Goal: Share content: Share content

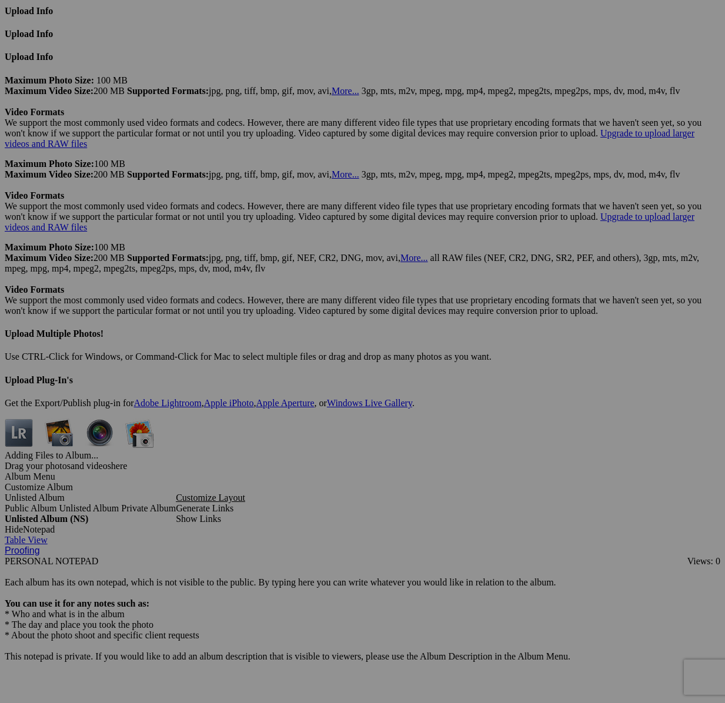
scroll to position [4852, 0]
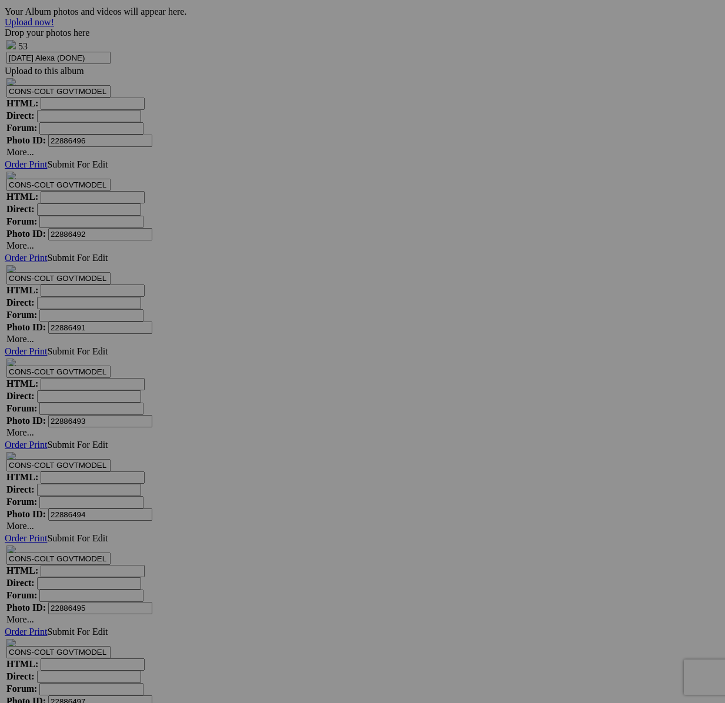
scroll to position [6126, 0]
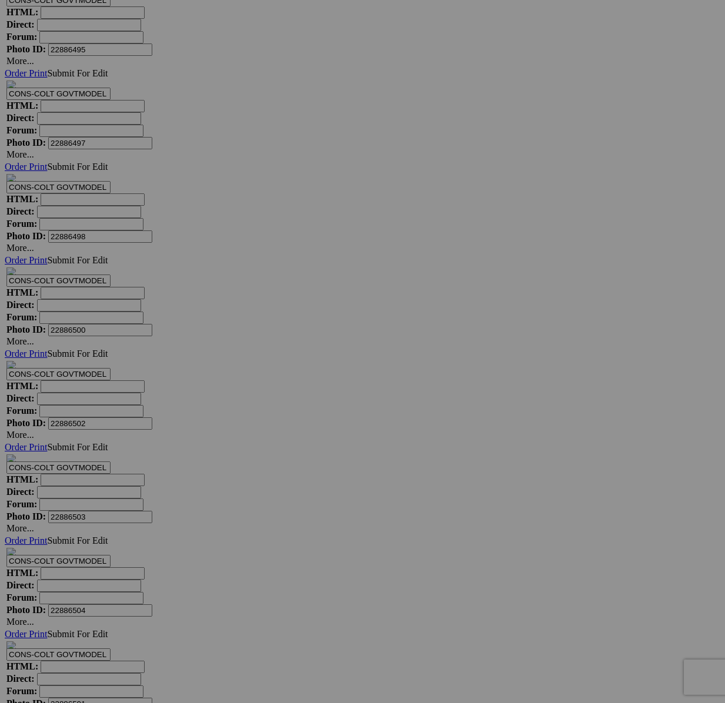
drag, startPoint x: 413, startPoint y: 290, endPoint x: 416, endPoint y: 296, distance: 7.4
type textarea "<!-- [DOMAIN_NAME] image hosting. HTML Bulk Share code Starts Here --> <div sty…"
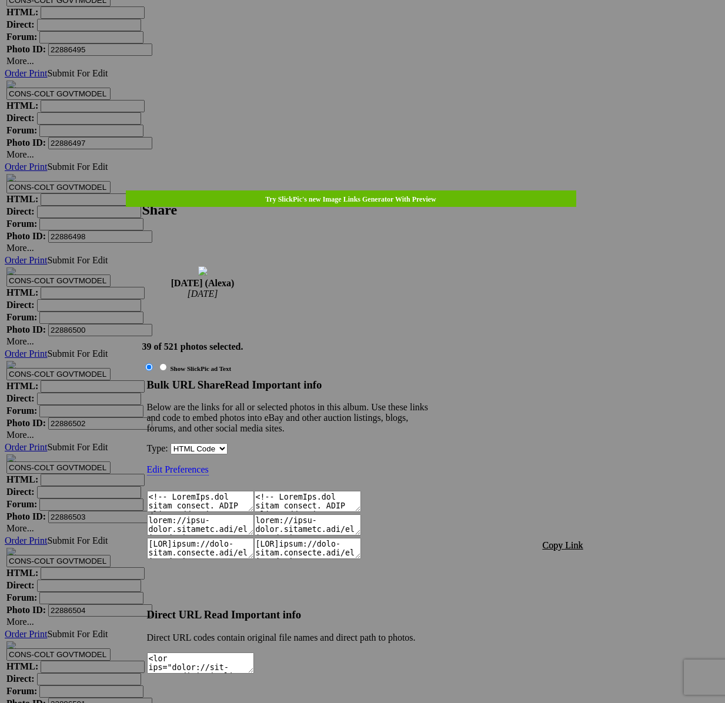
click at [558, 540] on span "Copy Link" at bounding box center [563, 545] width 41 height 10
click at [371, 26] on div at bounding box center [362, 351] width 725 height 703
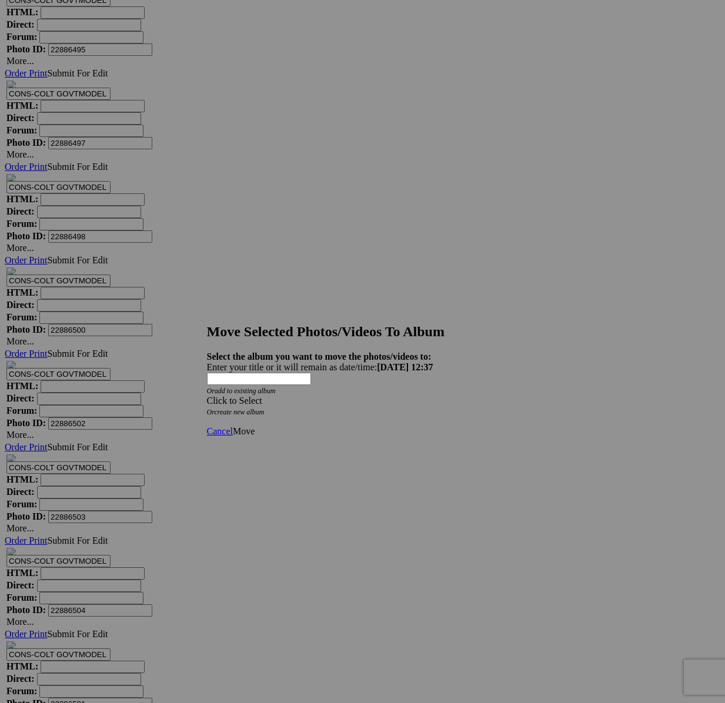
click at [438, 396] on div "Click to Select" at bounding box center [363, 401] width 312 height 11
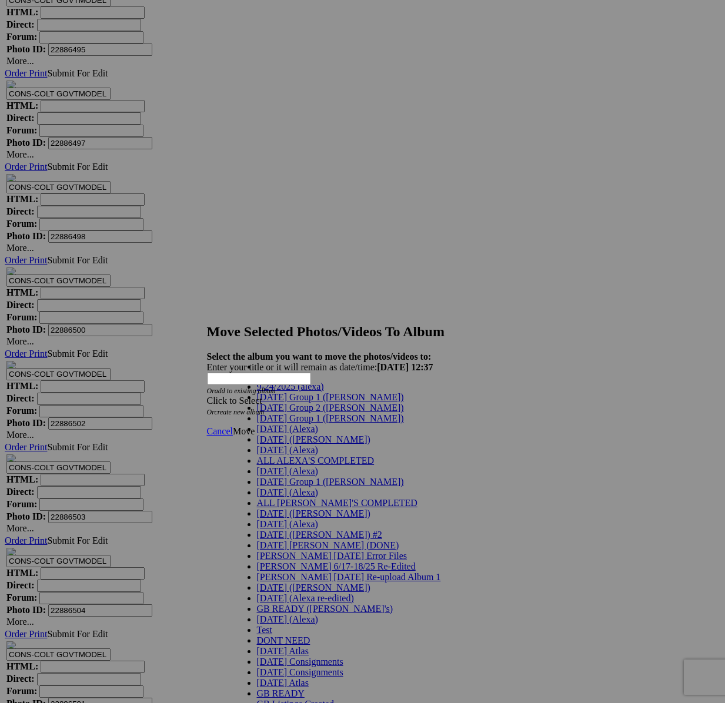
click at [282, 455] on span "[DATE] (Alexa)" at bounding box center [287, 450] width 61 height 10
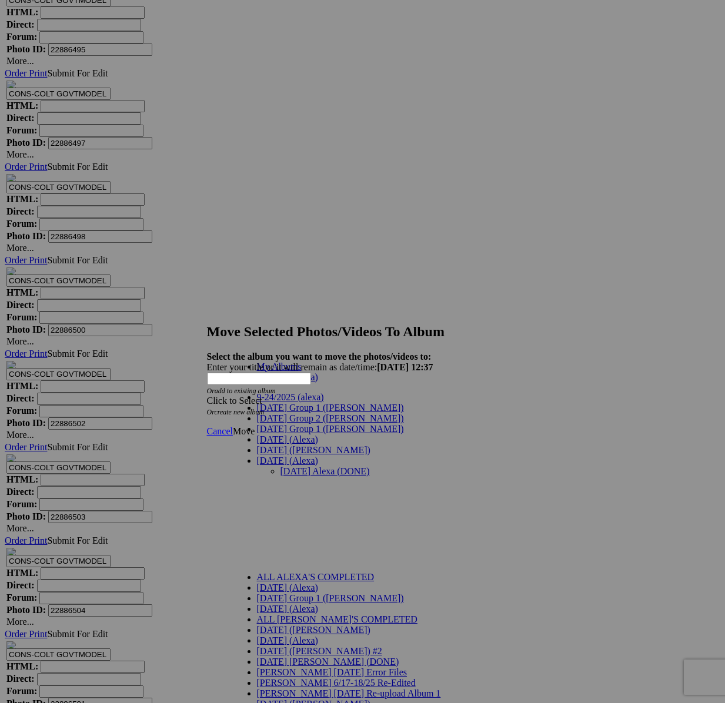
click at [367, 466] on link "[DATE] Alexa (DONE)" at bounding box center [324, 471] width 89 height 10
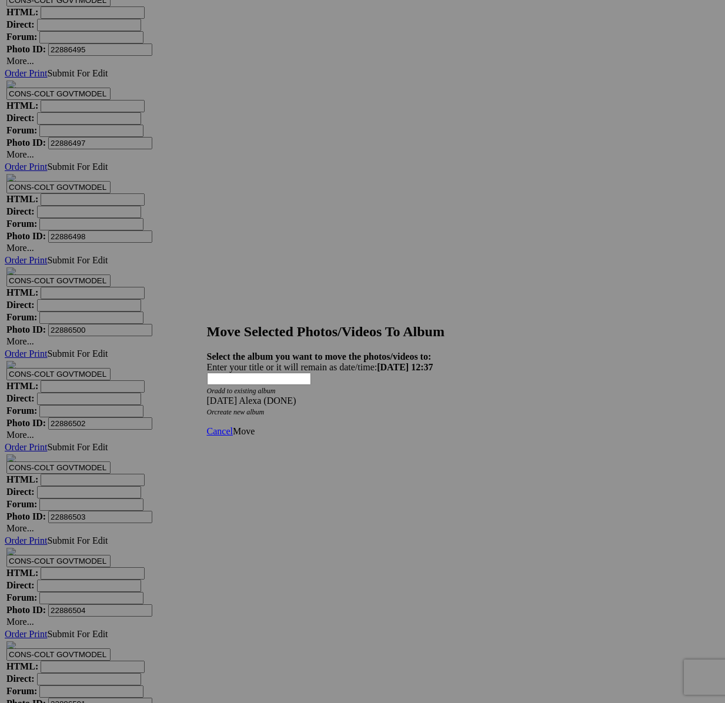
click at [255, 426] on span "Move" at bounding box center [244, 431] width 22 height 10
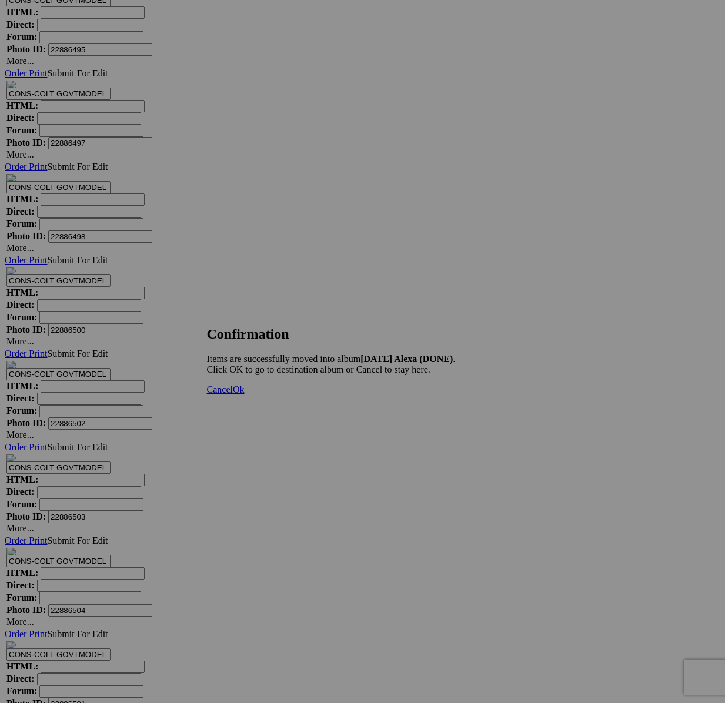
click at [233, 394] on span "Cancel" at bounding box center [220, 389] width 26 height 10
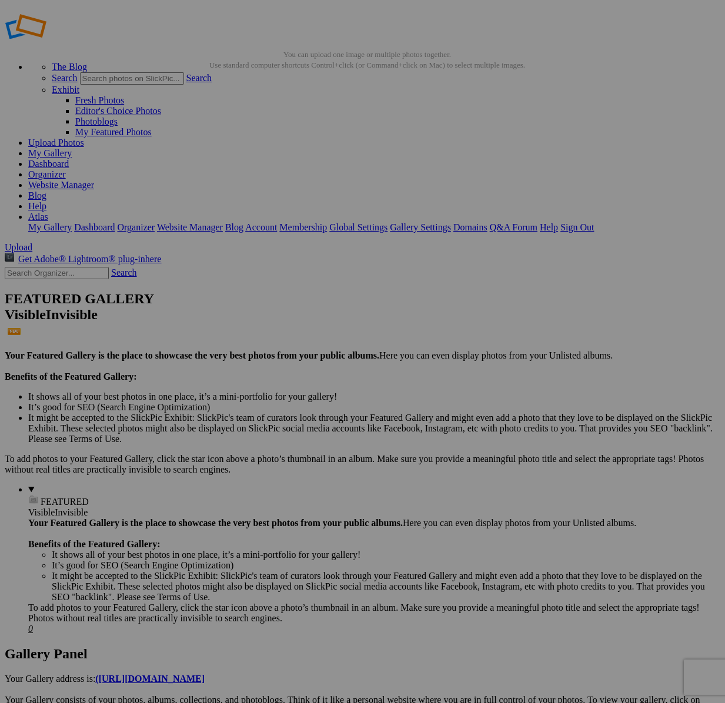
scroll to position [12, 0]
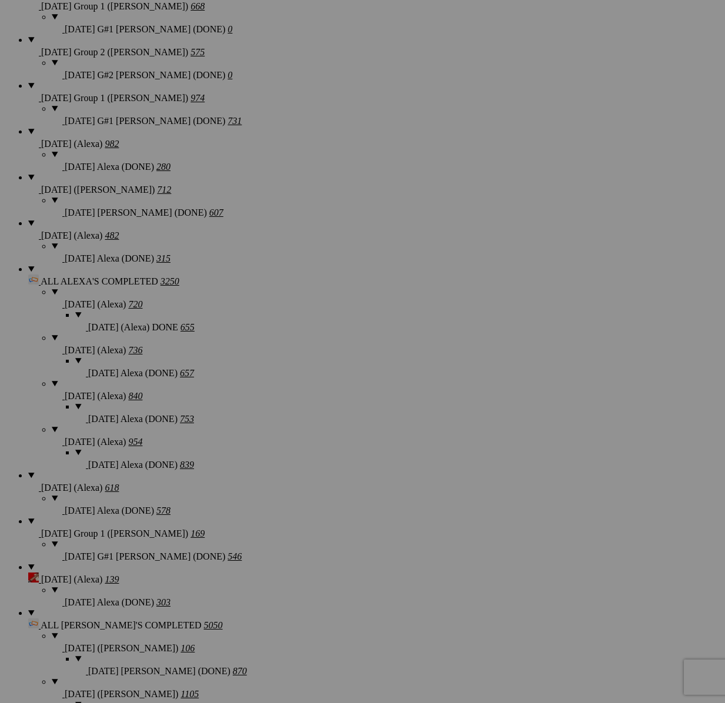
scroll to position [1011, 0]
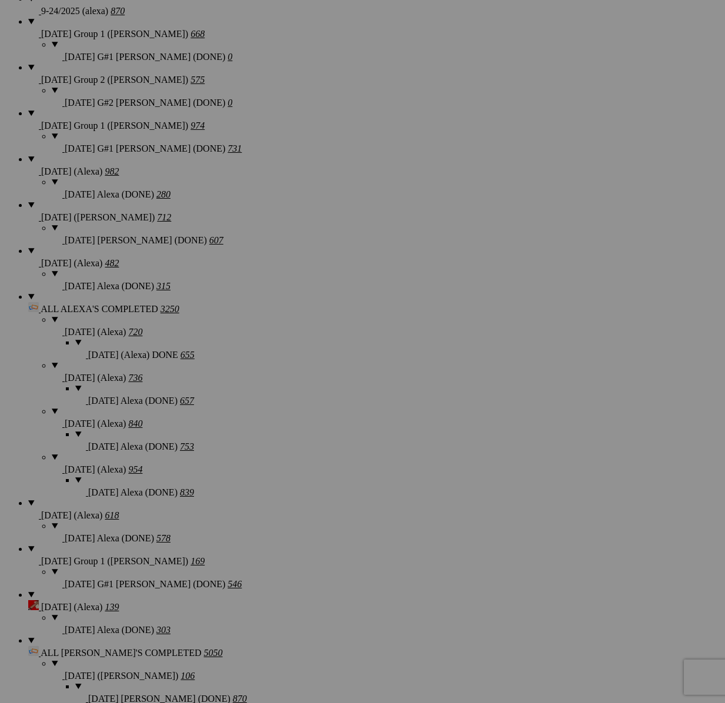
type textarea "<!-- [DOMAIN_NAME] image hosting. HTML Bulk Share code Starts Here --> <div sty…"
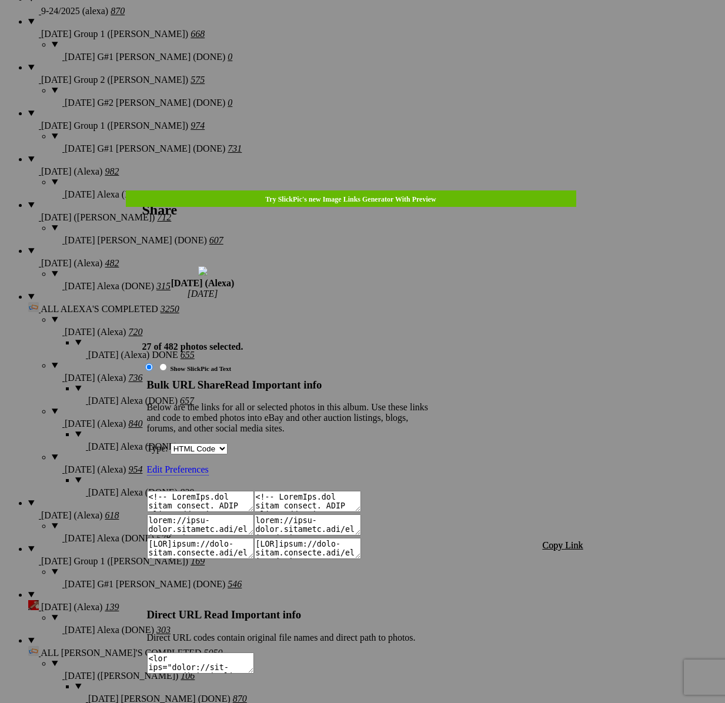
click at [558, 540] on span "Copy Link" at bounding box center [563, 545] width 41 height 10
click at [370, 31] on div at bounding box center [362, 351] width 725 height 703
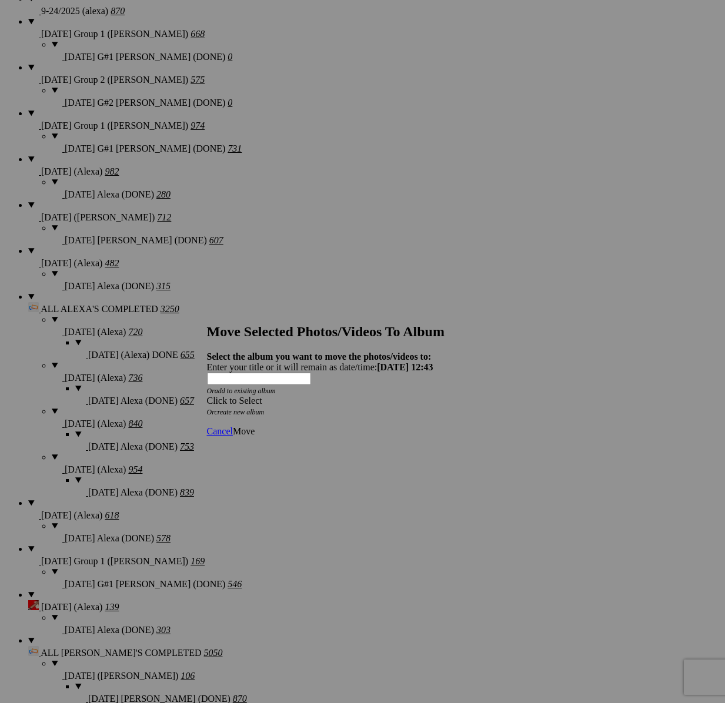
click at [207, 396] on span at bounding box center [207, 401] width 0 height 10
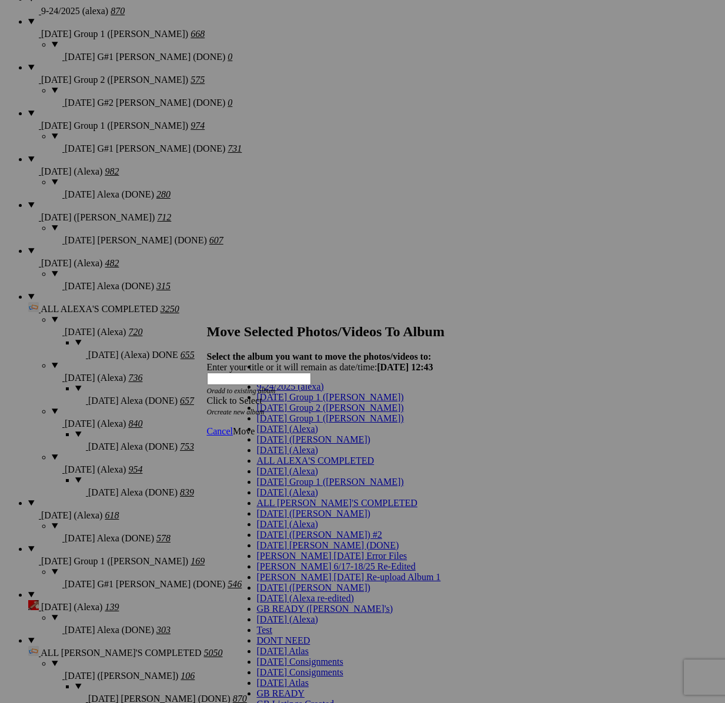
scroll to position [12, 0]
click at [262, 466] on link "ALL ALEXA'S COMPLETED" at bounding box center [316, 461] width 118 height 10
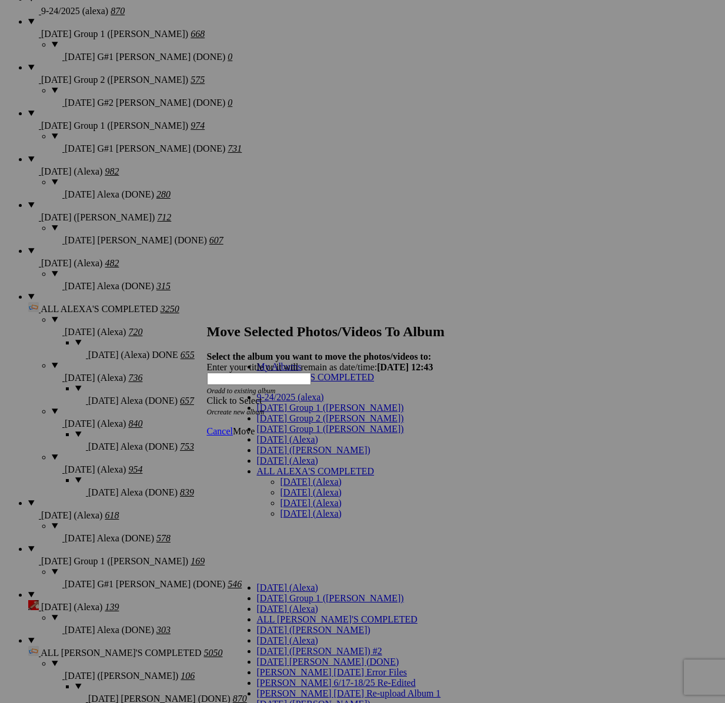
click at [265, 363] on div "My Albums ALL ALEXA'S COMPLETED 9-24/2025 (alexa) [DATE] Group 1 ([PERSON_NAME]…" at bounding box center [339, 360] width 212 height 16
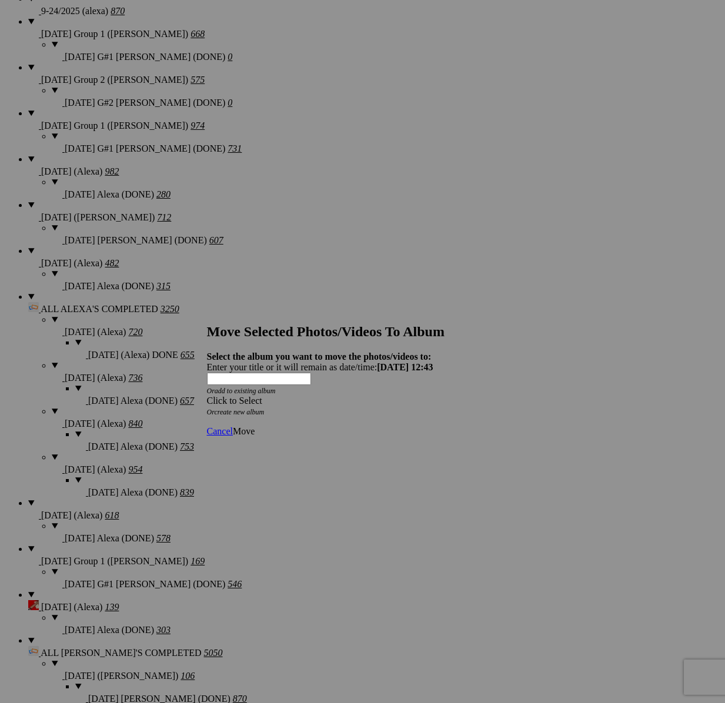
click at [262, 396] on span "Click to Select" at bounding box center [234, 401] width 55 height 10
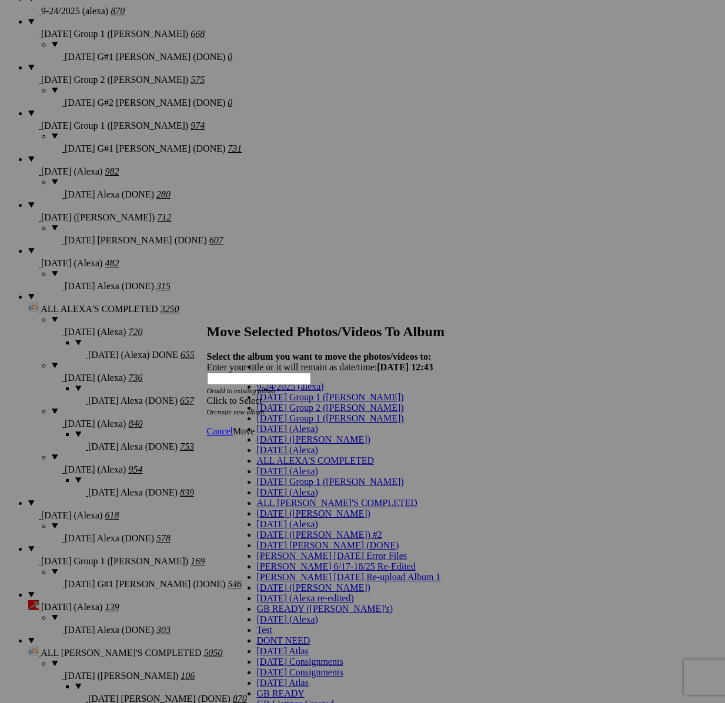
scroll to position [0, 0]
click at [263, 455] on span "[DATE] (Alexa)" at bounding box center [287, 450] width 61 height 10
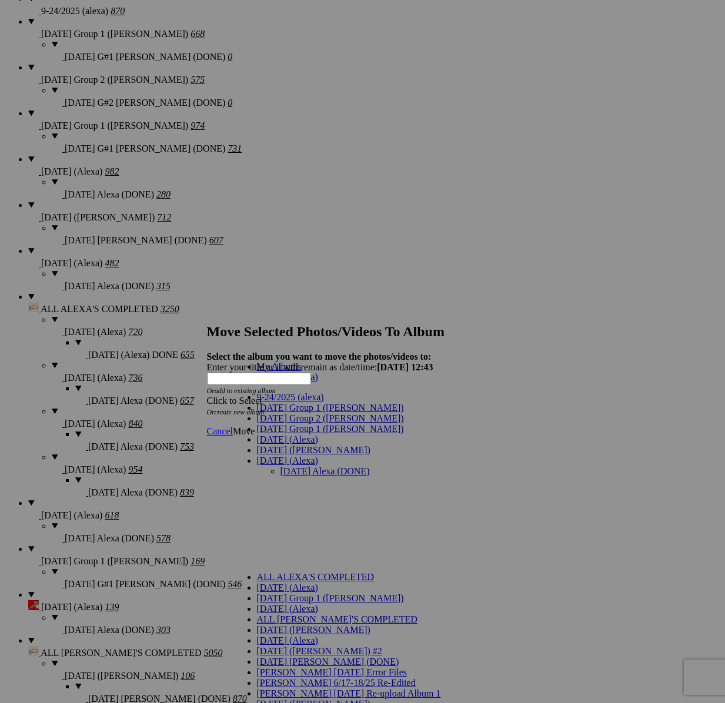
click at [280, 466] on link "[DATE] Alexa (DONE)" at bounding box center [324, 471] width 89 height 10
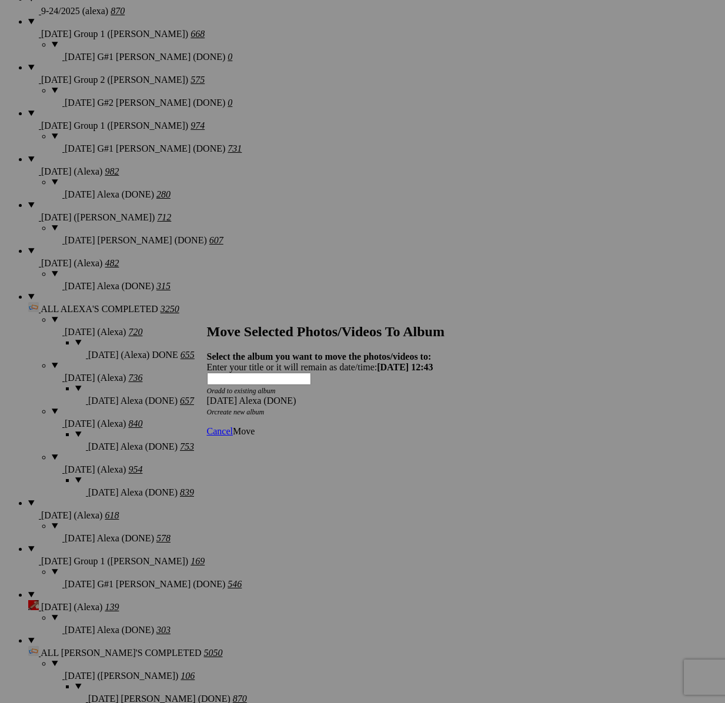
drag, startPoint x: 502, startPoint y: 410, endPoint x: 474, endPoint y: 410, distance: 28.2
click at [255, 426] on span "Move" at bounding box center [244, 431] width 22 height 10
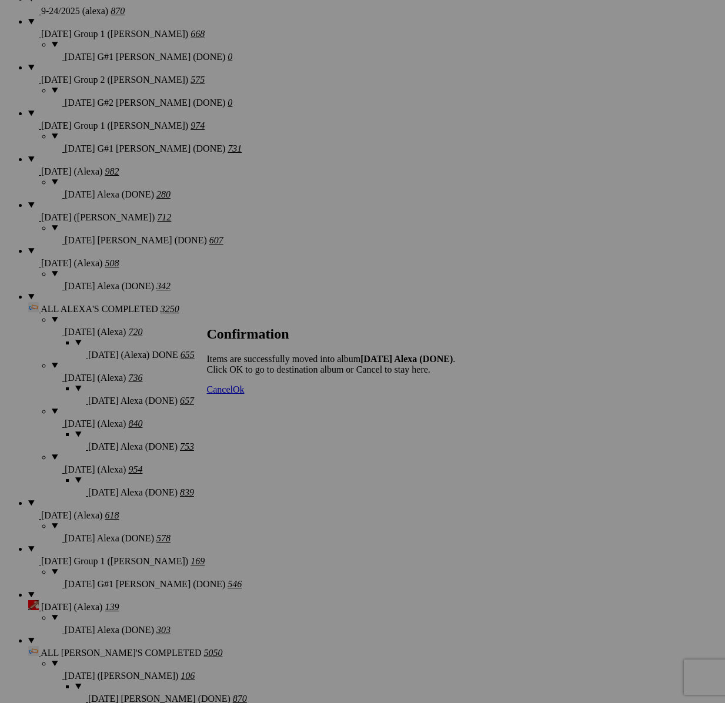
click at [233, 394] on span "Cancel" at bounding box center [220, 389] width 26 height 10
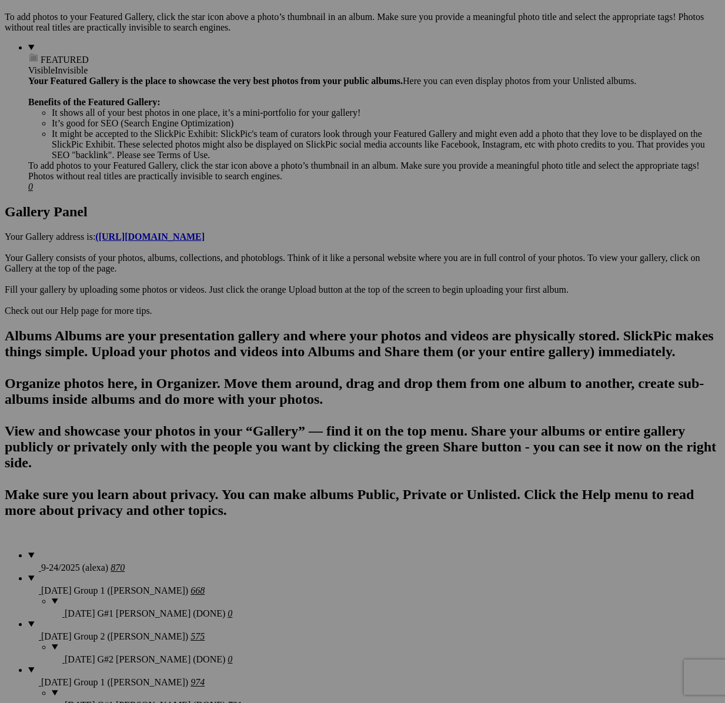
scroll to position [203, 0]
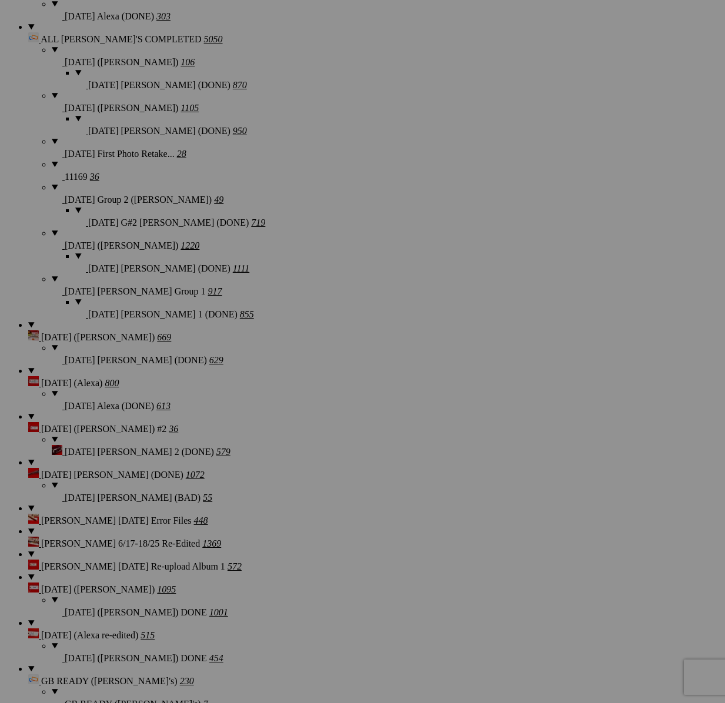
scroll to position [1510, 0]
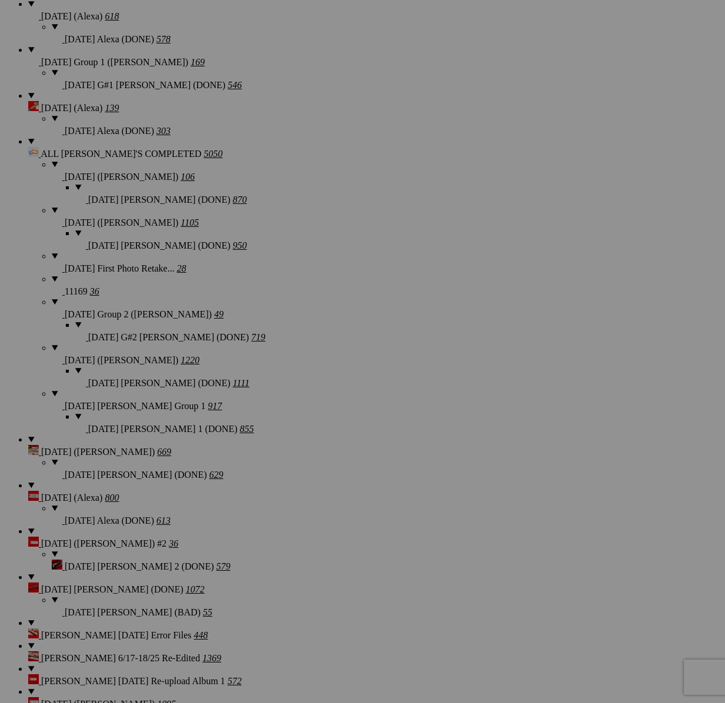
drag, startPoint x: 185, startPoint y: 279, endPoint x: 325, endPoint y: 186, distance: 168.1
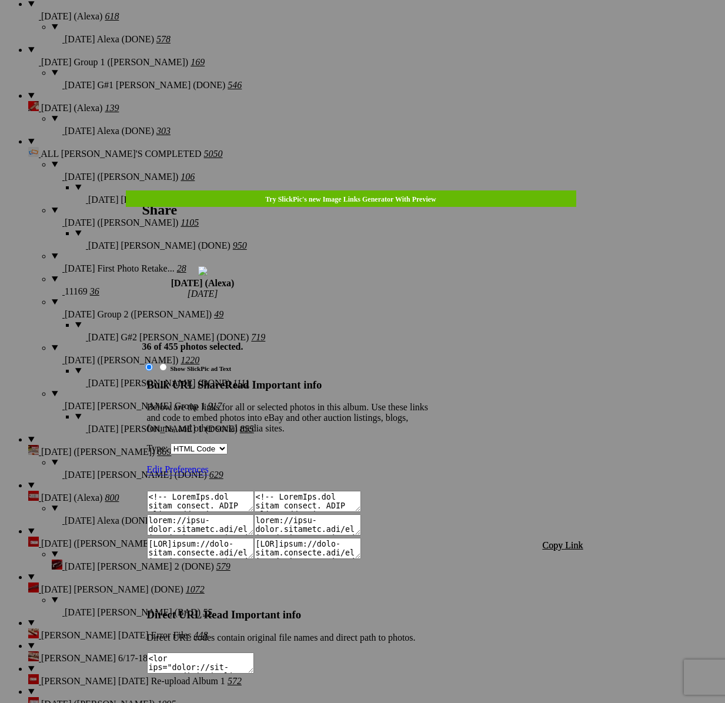
type textarea "<!-- [DOMAIN_NAME] image hosting. HTML Bulk Share code Starts Here --> <div sty…"
click at [561, 540] on span "Copy Link" at bounding box center [563, 545] width 41 height 10
click at [380, 43] on div at bounding box center [362, 351] width 725 height 703
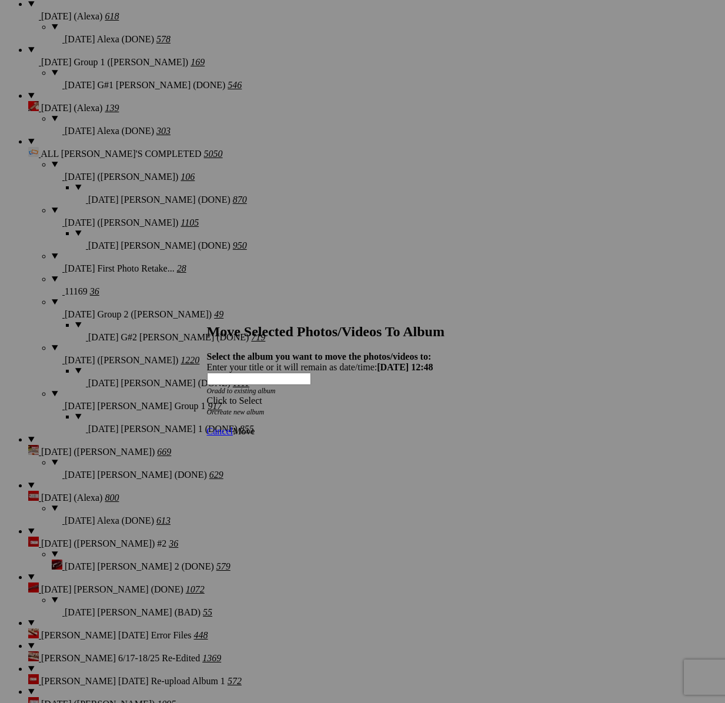
click at [429, 396] on div "Click to Select" at bounding box center [363, 401] width 312 height 11
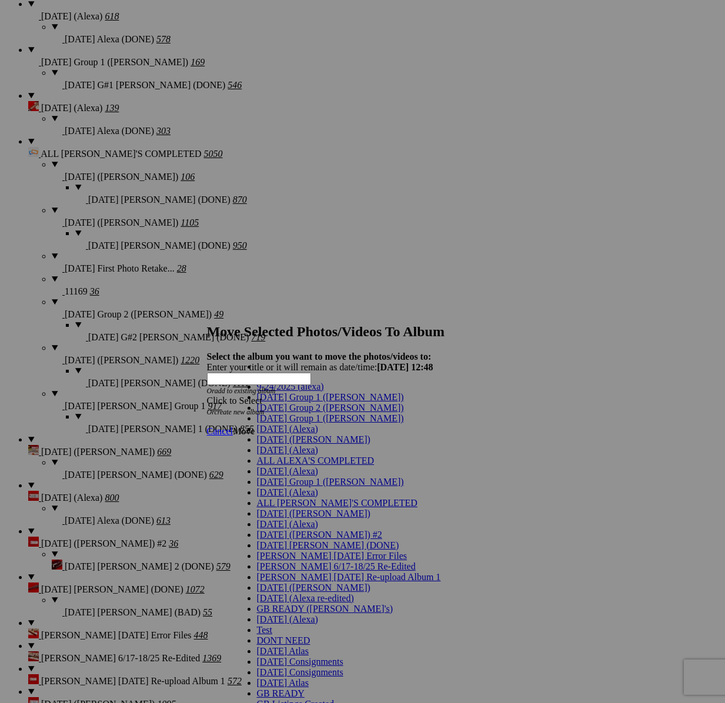
click at [273, 455] on span "[DATE] (Alexa)" at bounding box center [287, 450] width 61 height 10
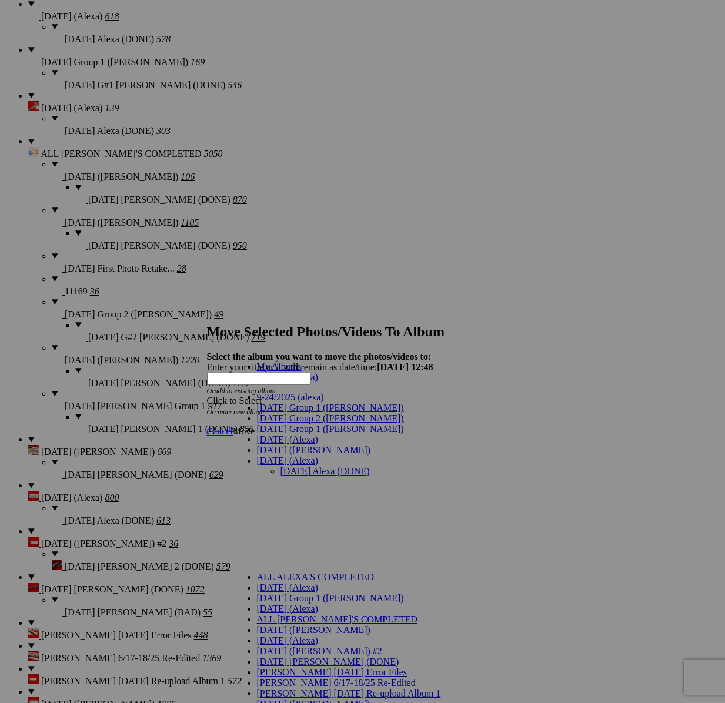
click at [288, 466] on link "[DATE] Alexa (DONE)" at bounding box center [324, 471] width 89 height 10
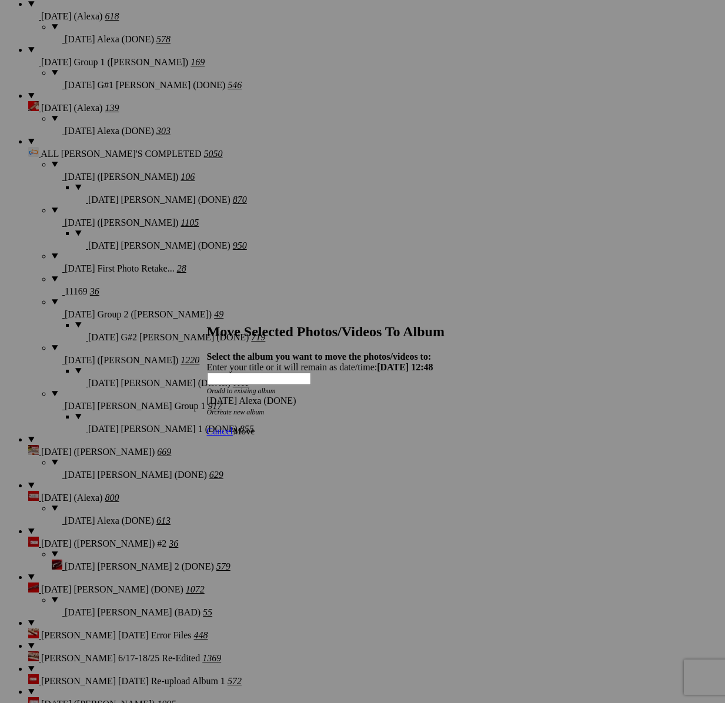
click at [255, 426] on link "Move" at bounding box center [244, 431] width 22 height 10
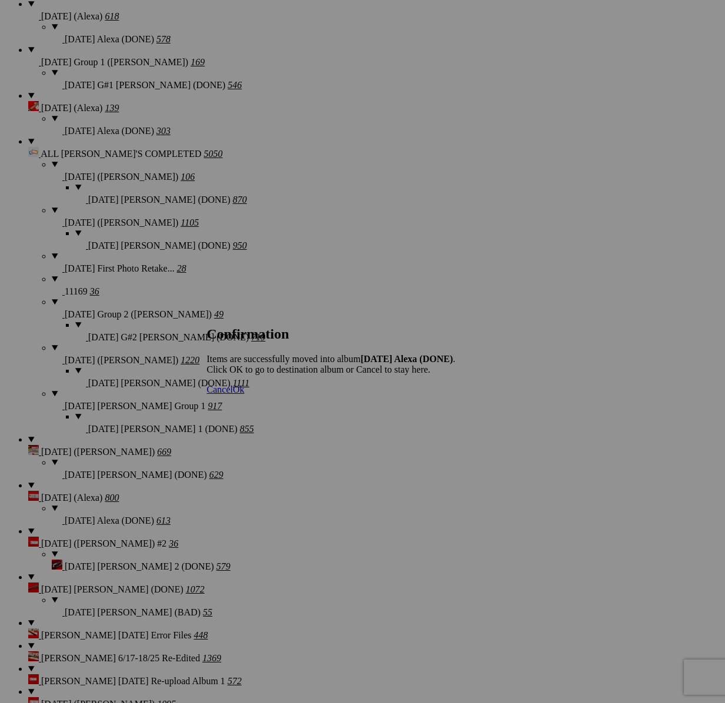
click at [233, 394] on span "Cancel" at bounding box center [220, 389] width 26 height 10
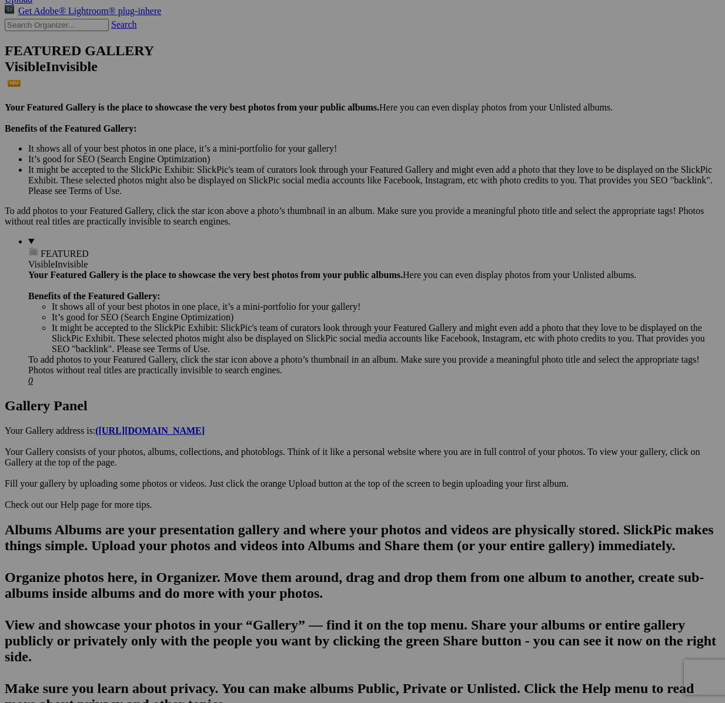
scroll to position [454, 0]
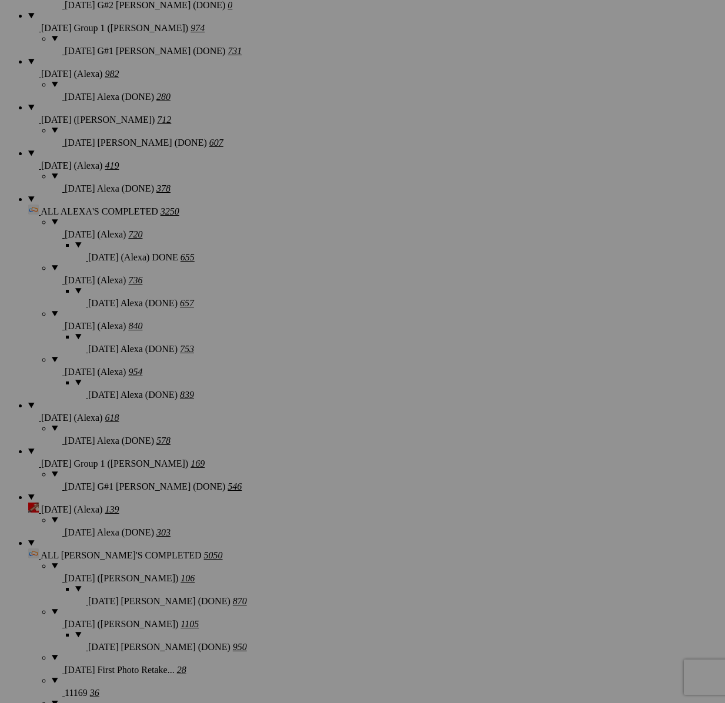
scroll to position [1301, 0]
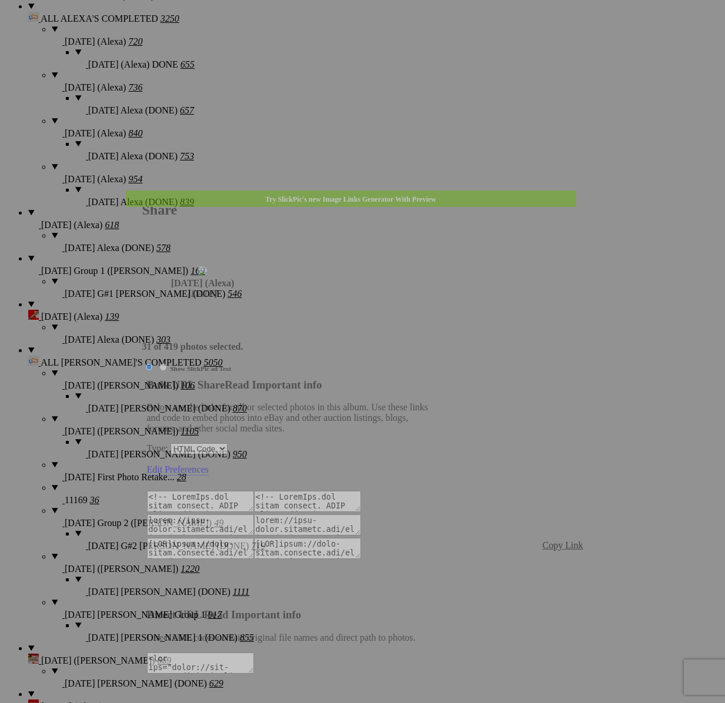
type textarea "<!-- [DOMAIN_NAME] image hosting. HTML Bulk Share code Starts Here --> <div sty…"
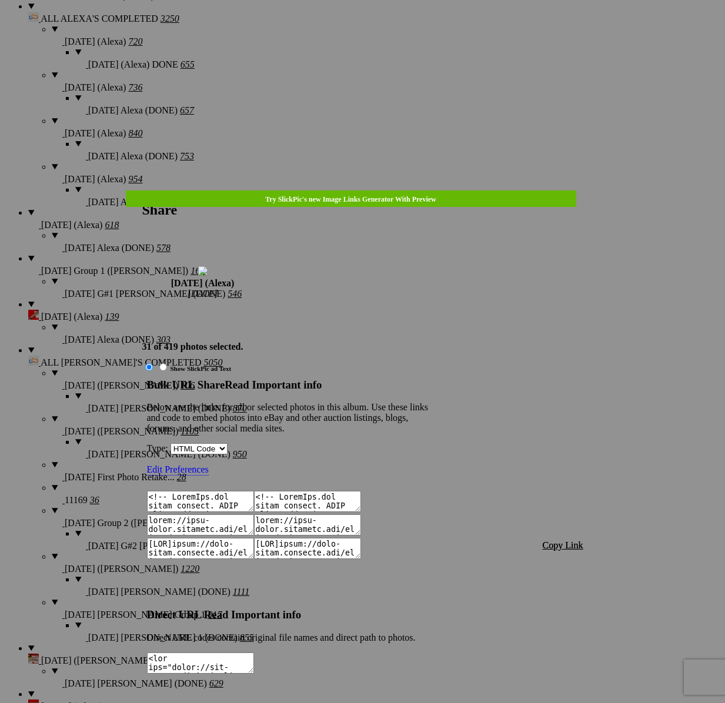
click at [549, 540] on span "Copy Link" at bounding box center [563, 545] width 41 height 10
click at [387, 34] on div at bounding box center [362, 351] width 725 height 703
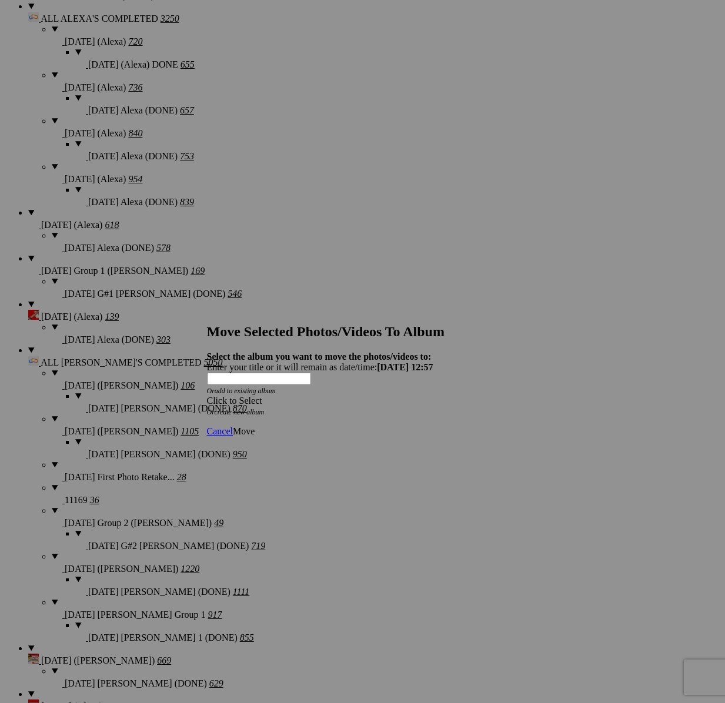
click at [431, 396] on div "Click to Select" at bounding box center [363, 401] width 312 height 11
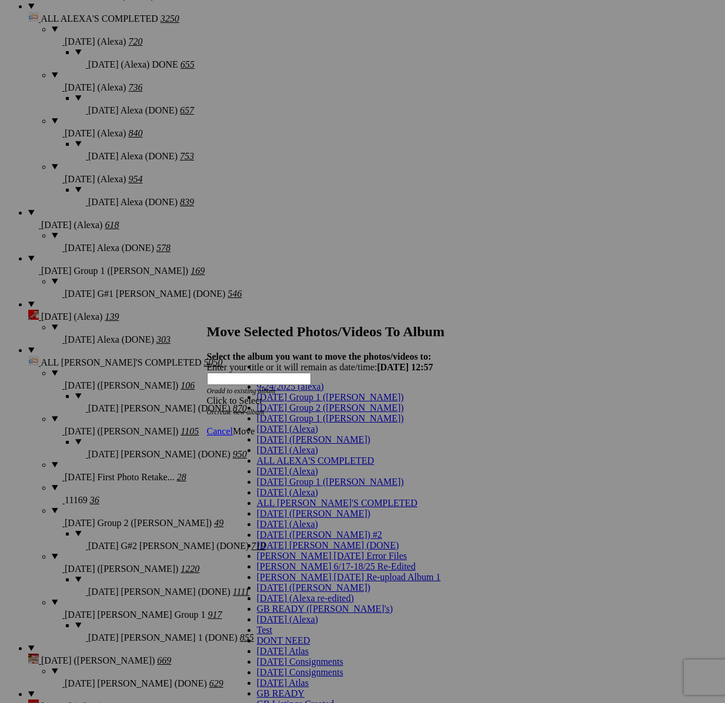
click at [281, 455] on span "[DATE] (Alexa)" at bounding box center [287, 450] width 61 height 10
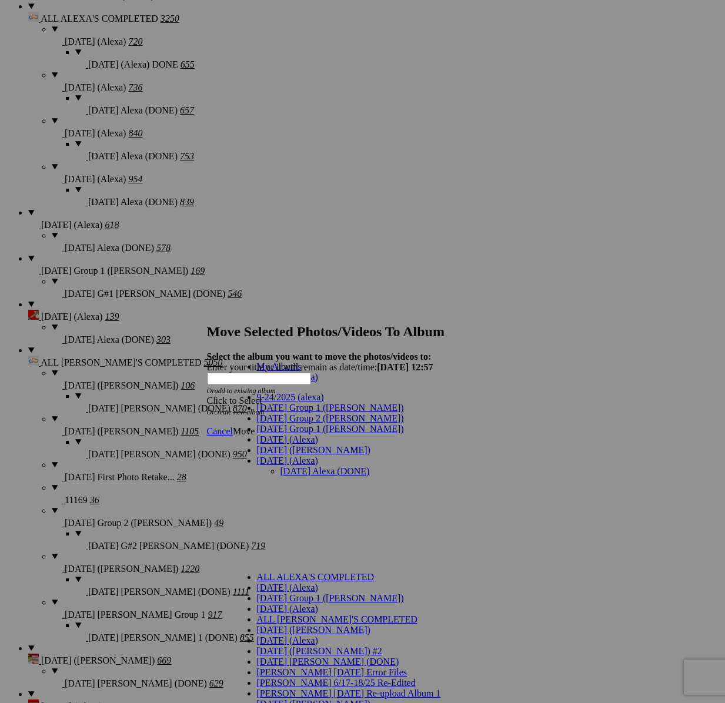
click at [297, 466] on link "[DATE] Alexa (DONE)" at bounding box center [324, 471] width 89 height 10
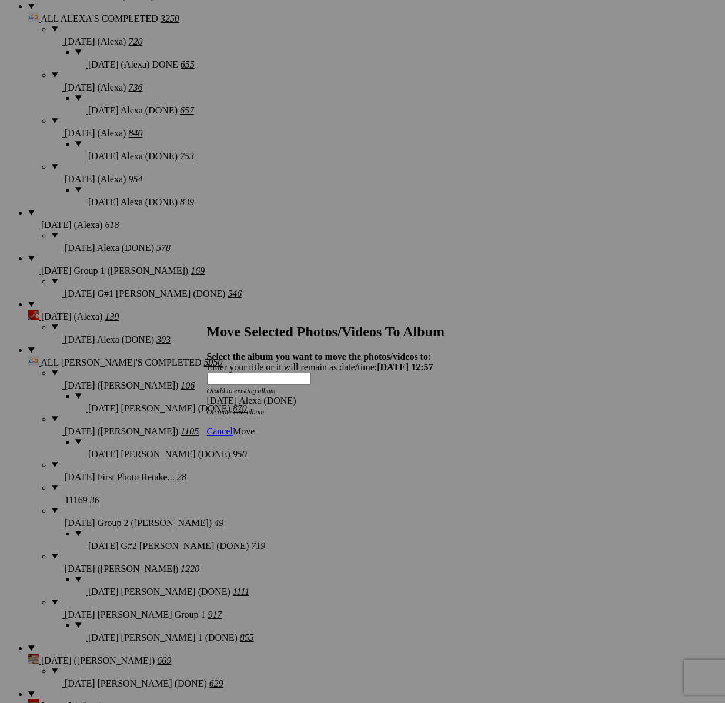
click at [255, 426] on span "Move" at bounding box center [244, 431] width 22 height 10
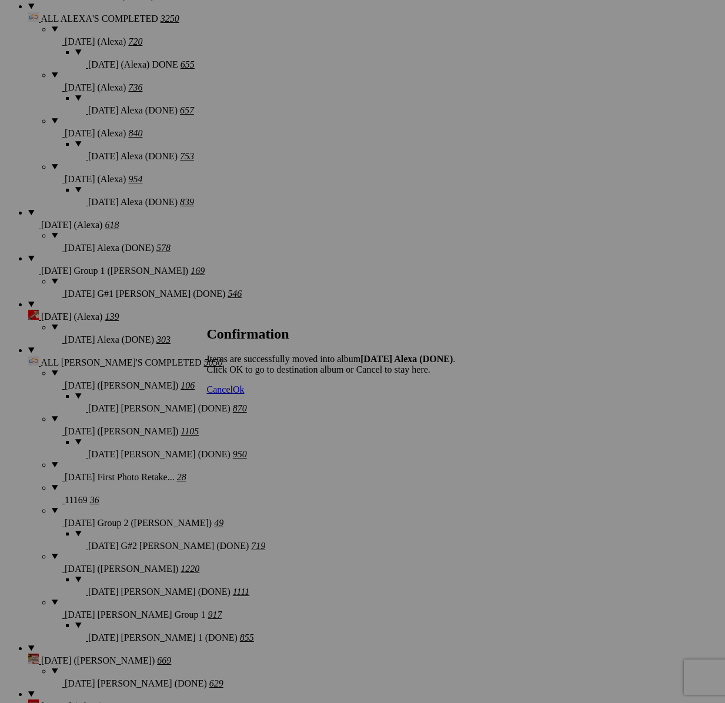
click at [233, 394] on span "Cancel" at bounding box center [220, 389] width 26 height 10
